Goal: Submit feedback/report problem

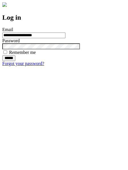
click at [15, 61] on input "******" at bounding box center [8, 58] width 13 height 6
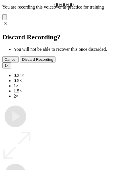
type input "**********"
